Goal: Complete application form

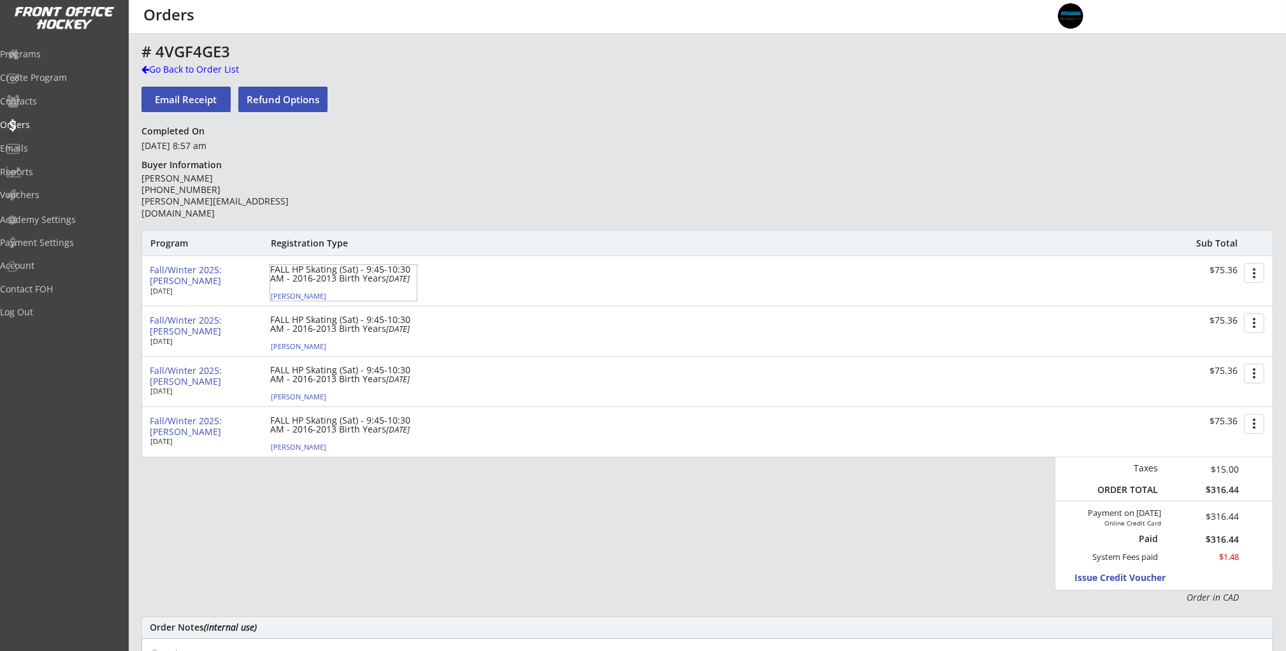
click at [386, 284] on em "[DATE]" at bounding box center [398, 278] width 24 height 11
select select ""Defense""
select select ""Youth L""
select select ""Glenlake Hawks Minor Hockey Club""
select select ""U13""
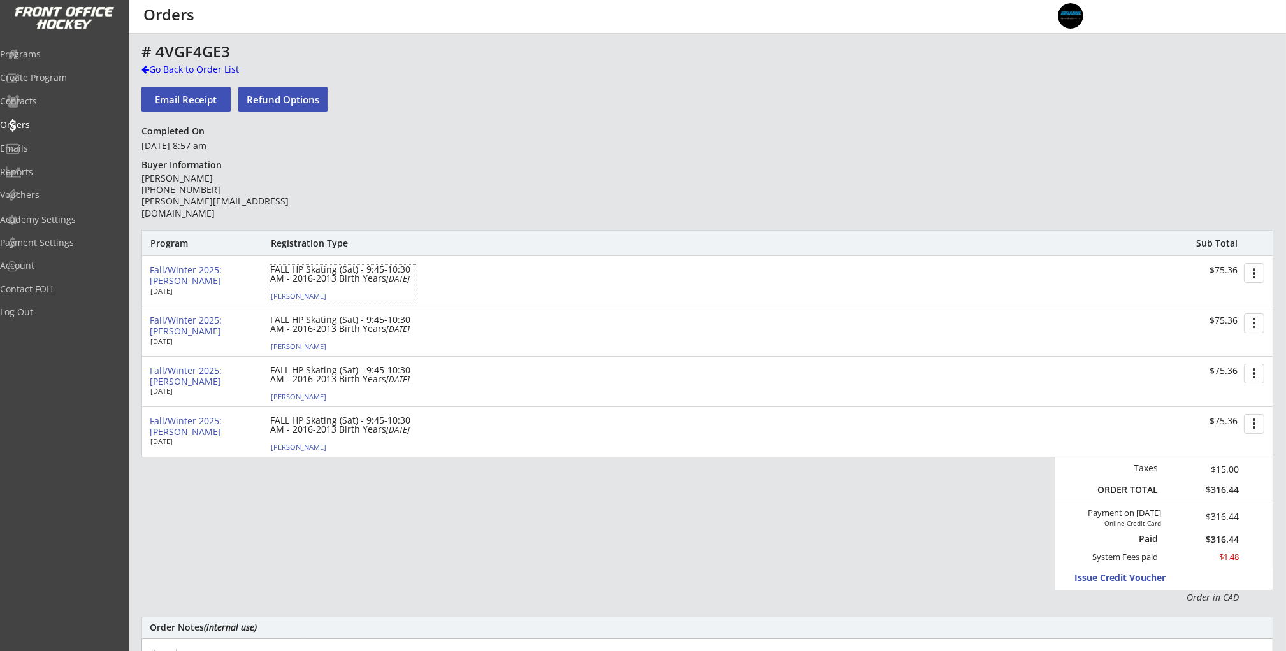
select select ""Division 1""
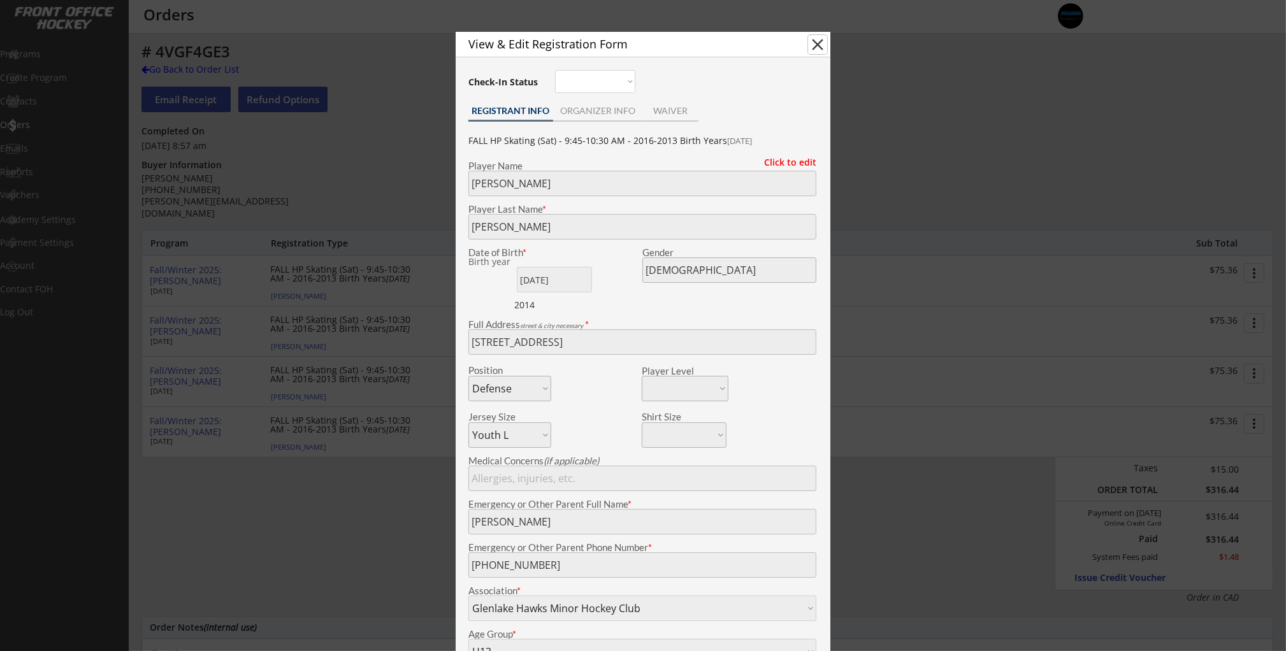
click at [817, 48] on button "close" at bounding box center [817, 44] width 19 height 19
select select ""PLACEHOLDER_1427118222253""
